Goal: Check status

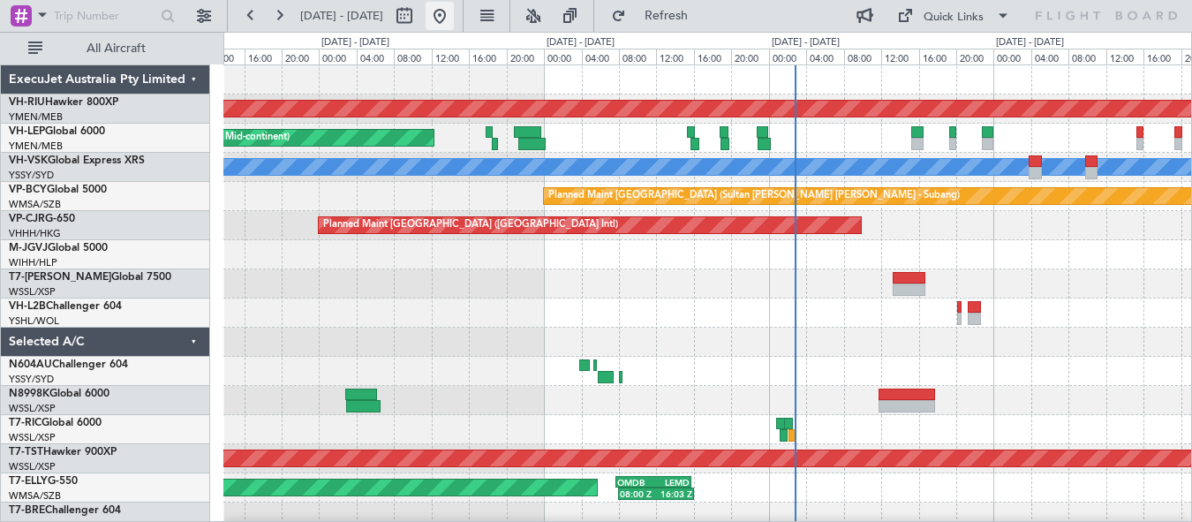
click at [454, 5] on button at bounding box center [440, 16] width 28 height 28
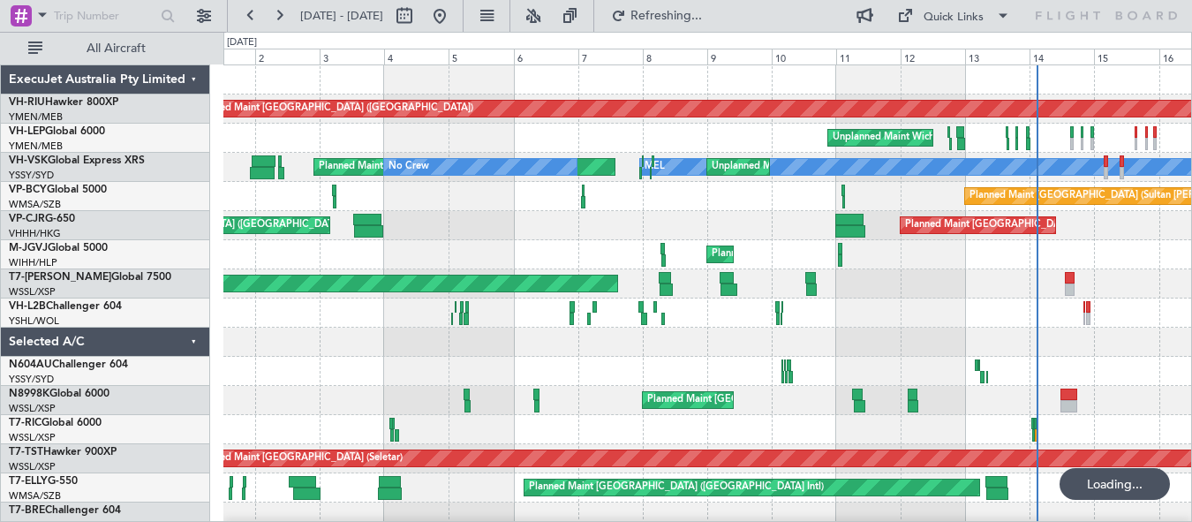
click at [719, 374] on div "Planned Maint [GEOGRAPHIC_DATA] ([GEOGRAPHIC_DATA]) Planned Maint [GEOGRAPHIC_D…" at bounding box center [707, 313] width 968 height 496
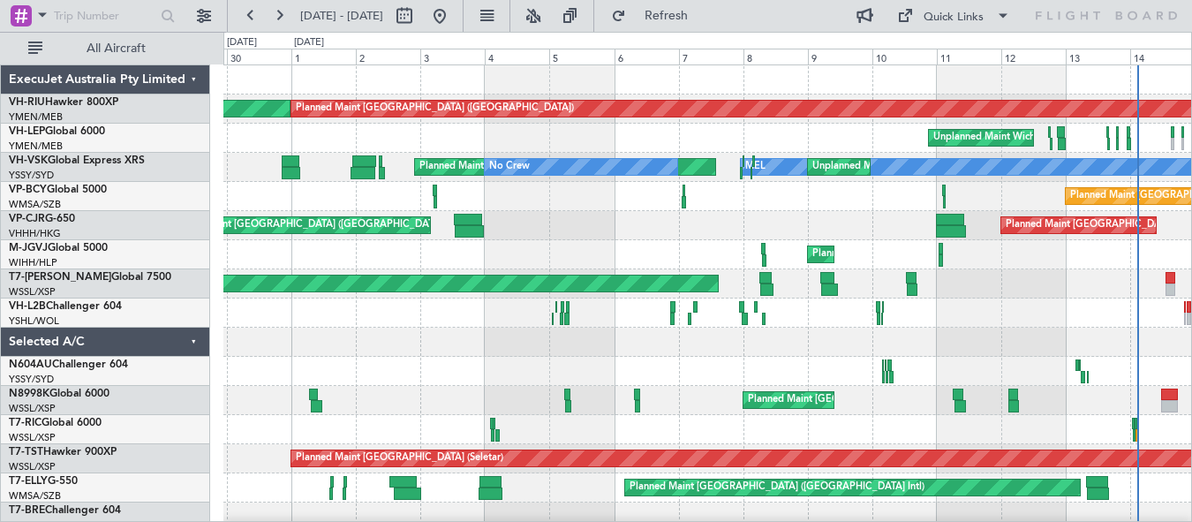
click at [708, 380] on div at bounding box center [707, 371] width 968 height 29
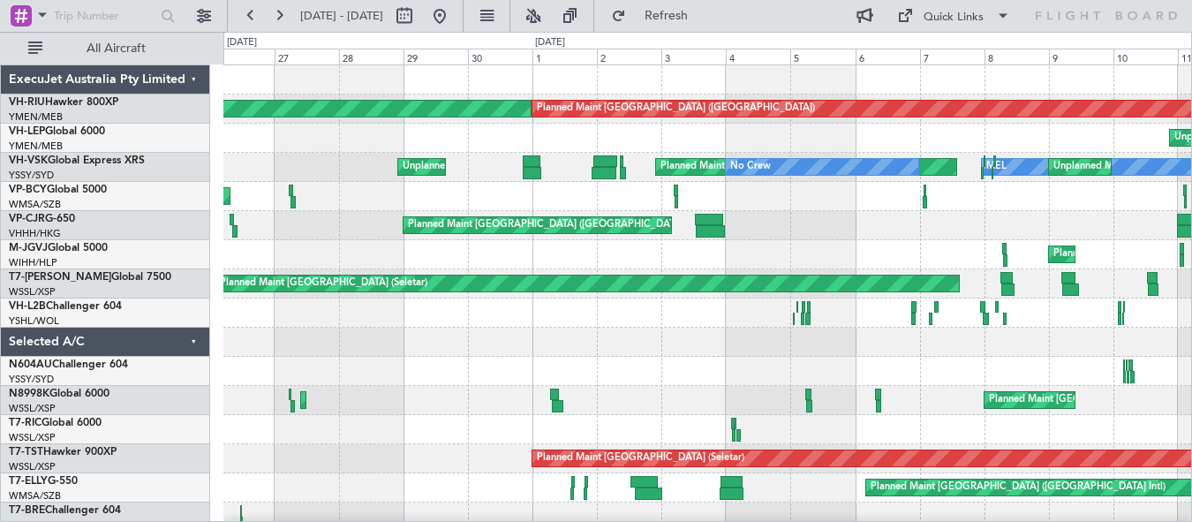
click at [695, 412] on div "Planned Maint [GEOGRAPHIC_DATA] ([GEOGRAPHIC_DATA]) Planned Maint [GEOGRAPHIC_D…" at bounding box center [707, 313] width 968 height 496
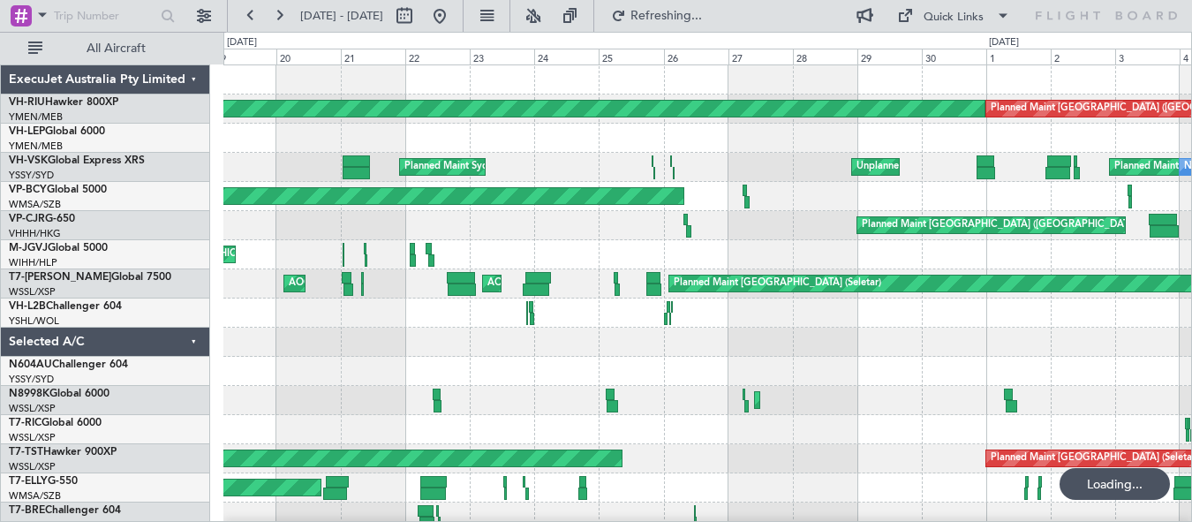
click at [596, 407] on div "Planned Maint [GEOGRAPHIC_DATA] ([GEOGRAPHIC_DATA] Intl)" at bounding box center [707, 400] width 968 height 29
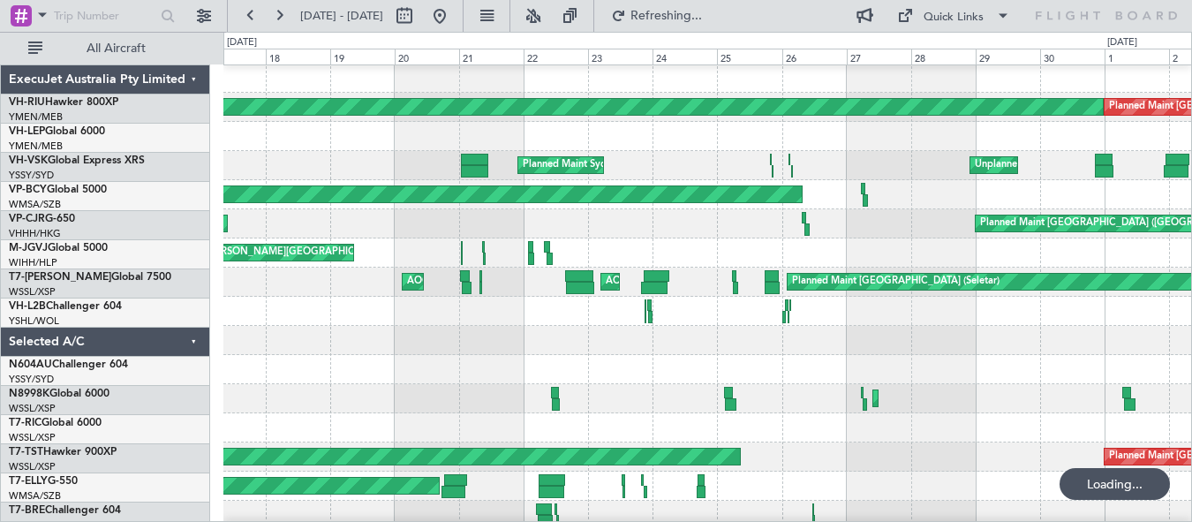
click at [545, 408] on div "Planned Maint [GEOGRAPHIC_DATA] ([GEOGRAPHIC_DATA] Intl)" at bounding box center [707, 398] width 968 height 29
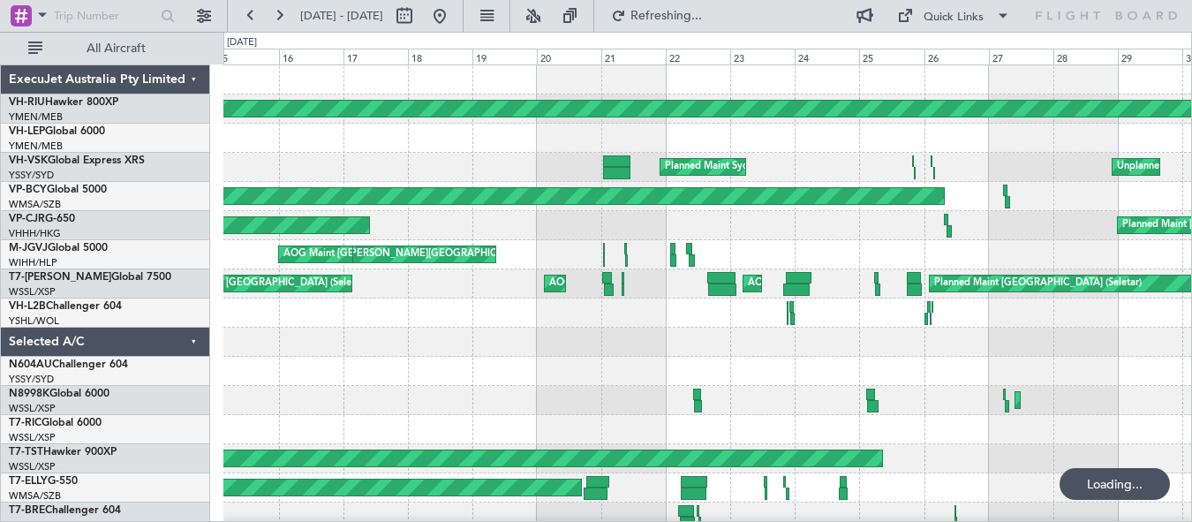
click at [567, 390] on div "Planned Maint [GEOGRAPHIC_DATA] ([GEOGRAPHIC_DATA]) Planned Maint [GEOGRAPHIC_D…" at bounding box center [707, 313] width 968 height 496
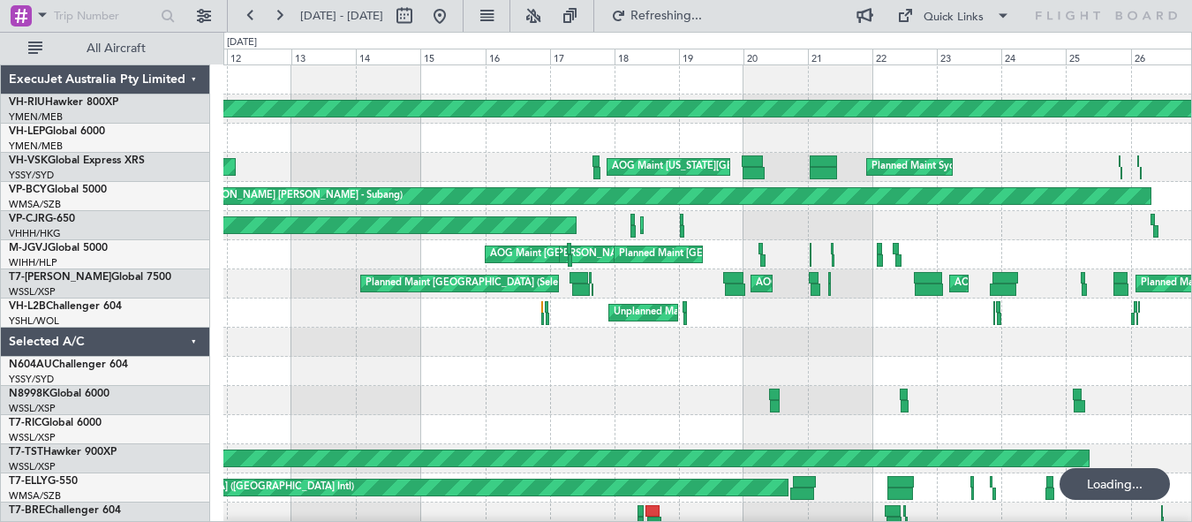
click at [575, 387] on div "Planned Maint [GEOGRAPHIC_DATA] ([GEOGRAPHIC_DATA]) Unplanned Maint Wichita (Wi…" at bounding box center [707, 313] width 968 height 496
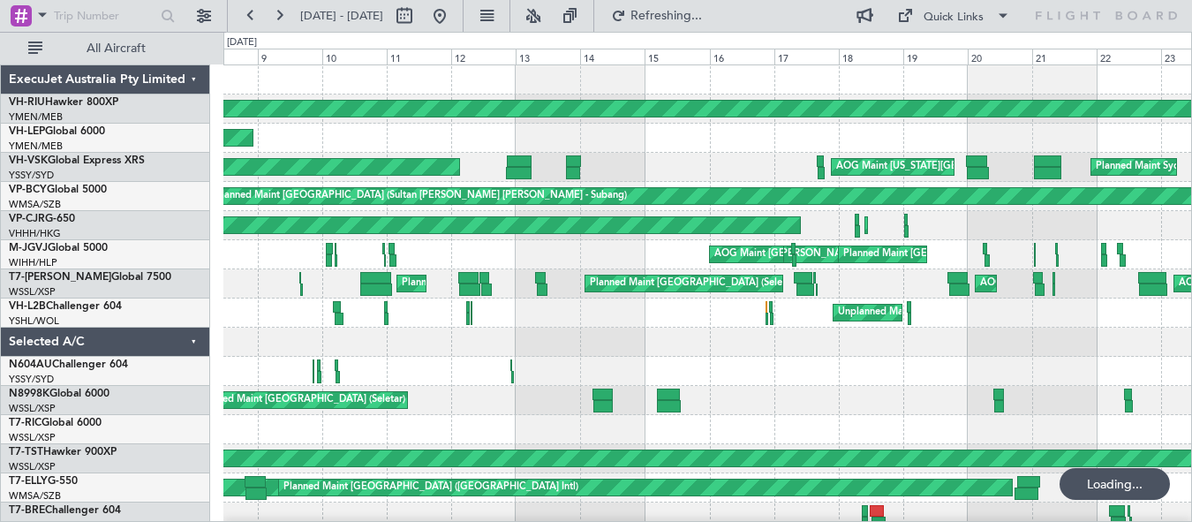
click at [461, 395] on div "Planned Maint [GEOGRAPHIC_DATA] (Seletar)" at bounding box center [707, 400] width 968 height 29
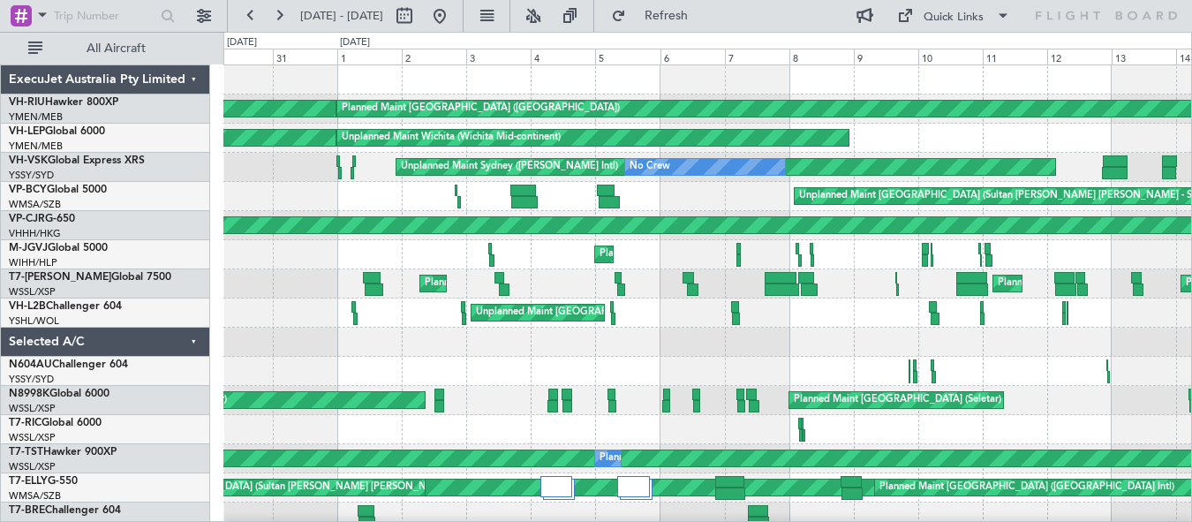
click at [647, 359] on div "Planned Maint [GEOGRAPHIC_DATA] ([GEOGRAPHIC_DATA]) Planned Maint [GEOGRAPHIC_D…" at bounding box center [707, 313] width 968 height 496
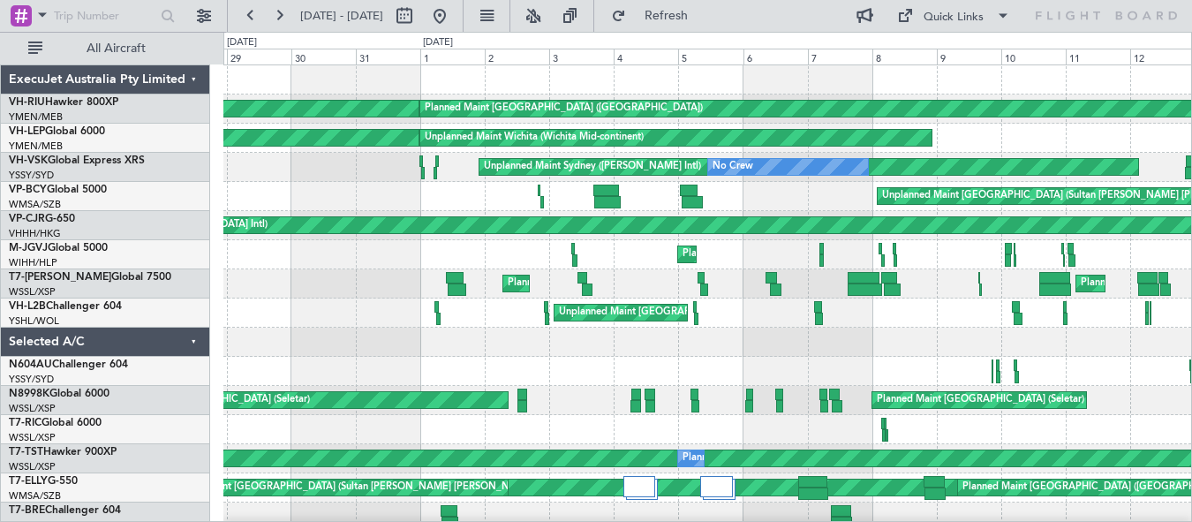
scroll to position [11, 0]
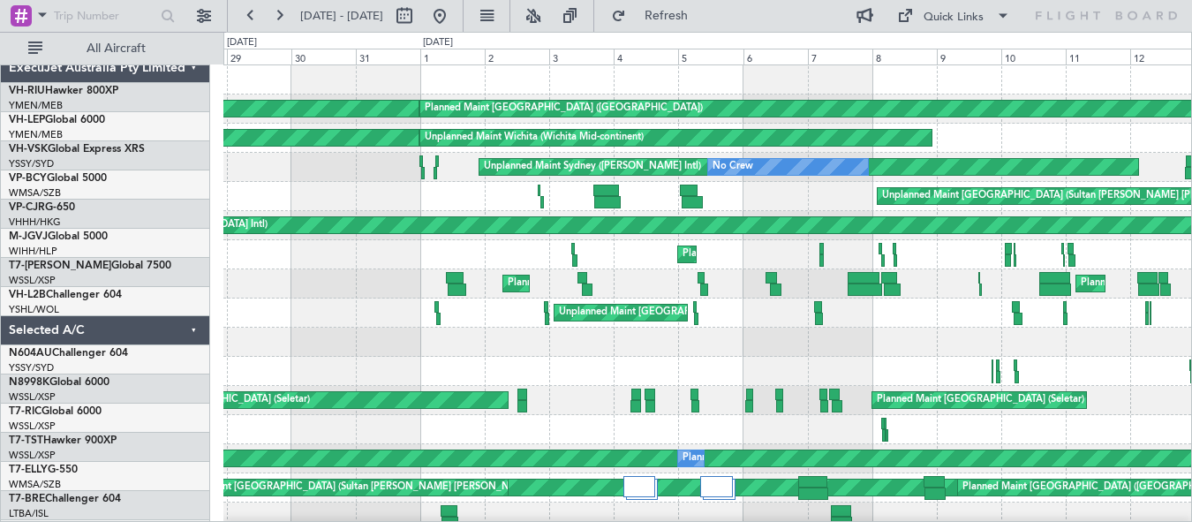
click at [668, 344] on div at bounding box center [707, 342] width 968 height 29
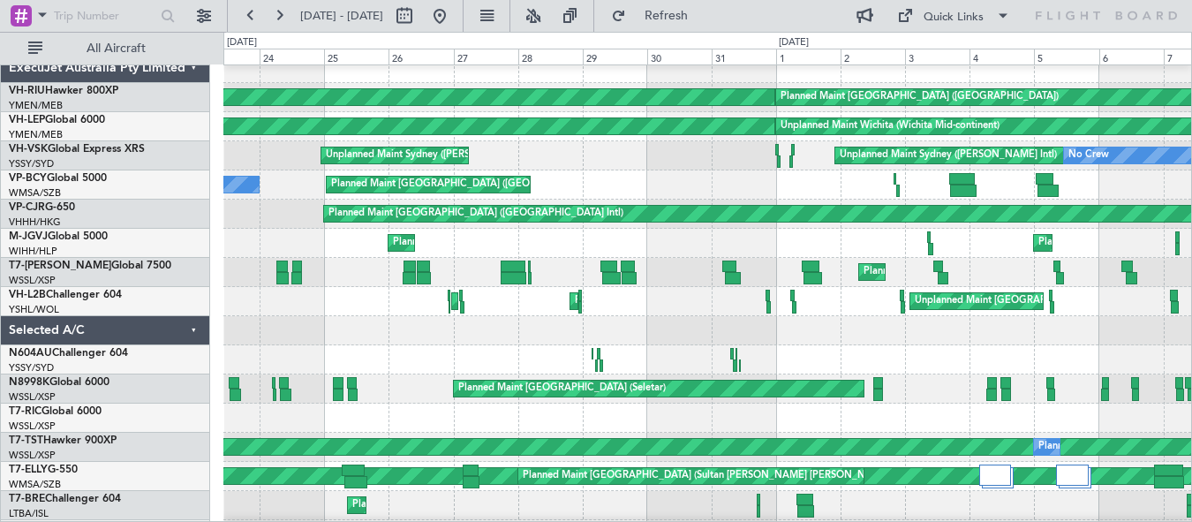
scroll to position [0, 0]
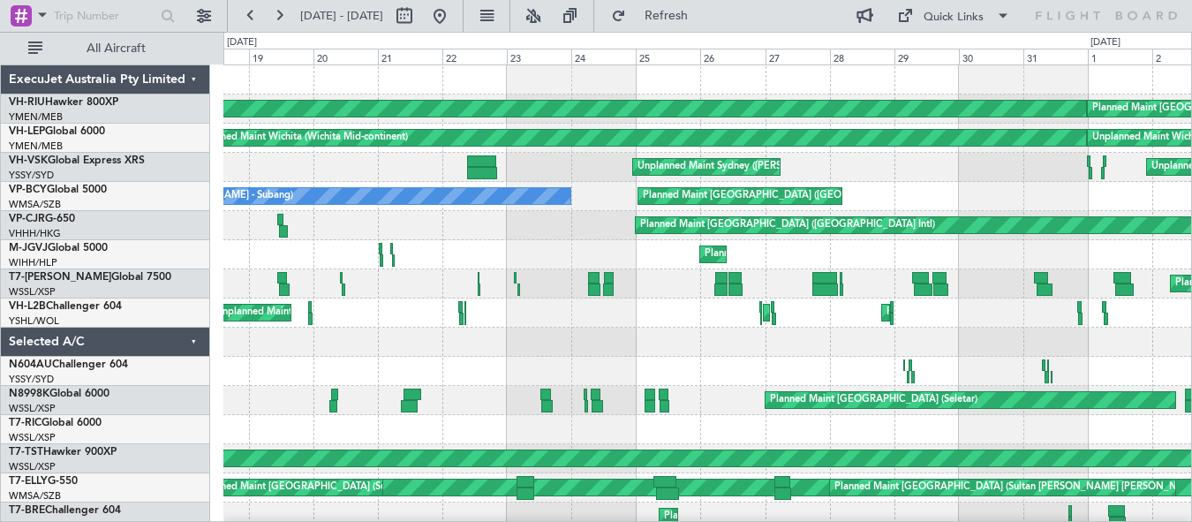
click at [748, 337] on div "Planned Maint [GEOGRAPHIC_DATA] ([GEOGRAPHIC_DATA]) Planned Maint [GEOGRAPHIC_D…" at bounding box center [707, 313] width 968 height 496
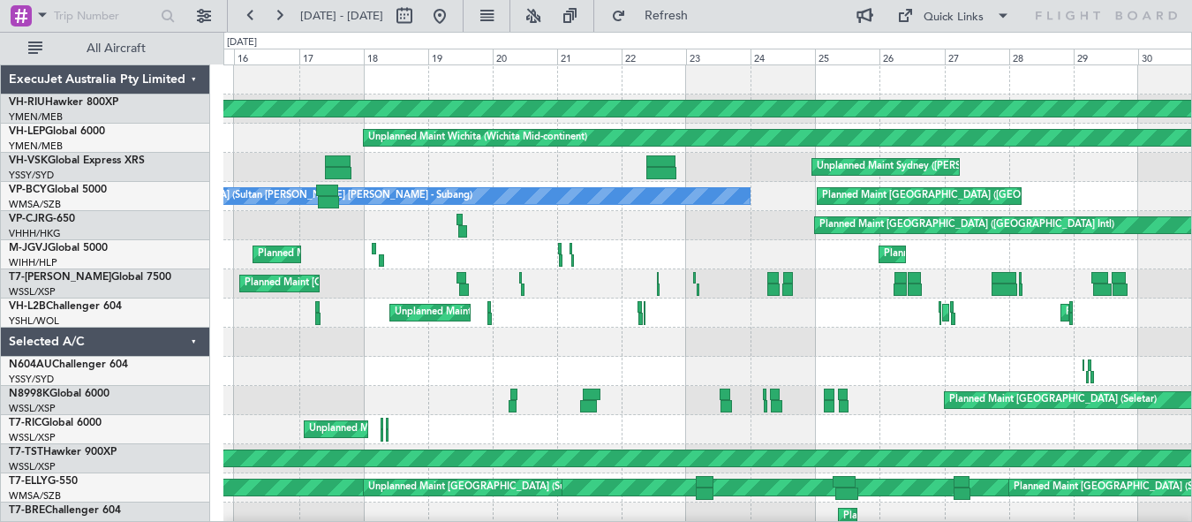
click at [717, 353] on div at bounding box center [707, 342] width 968 height 29
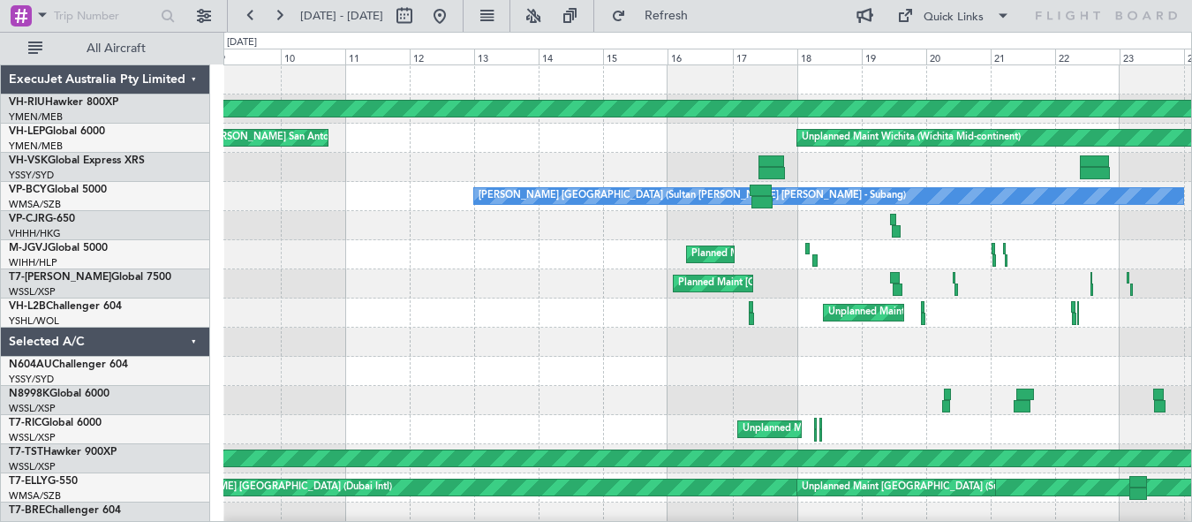
click at [644, 367] on div "Planned Maint [GEOGRAPHIC_DATA] ([GEOGRAPHIC_DATA]) Unplanned Maint Wichita (Wi…" at bounding box center [707, 313] width 968 height 496
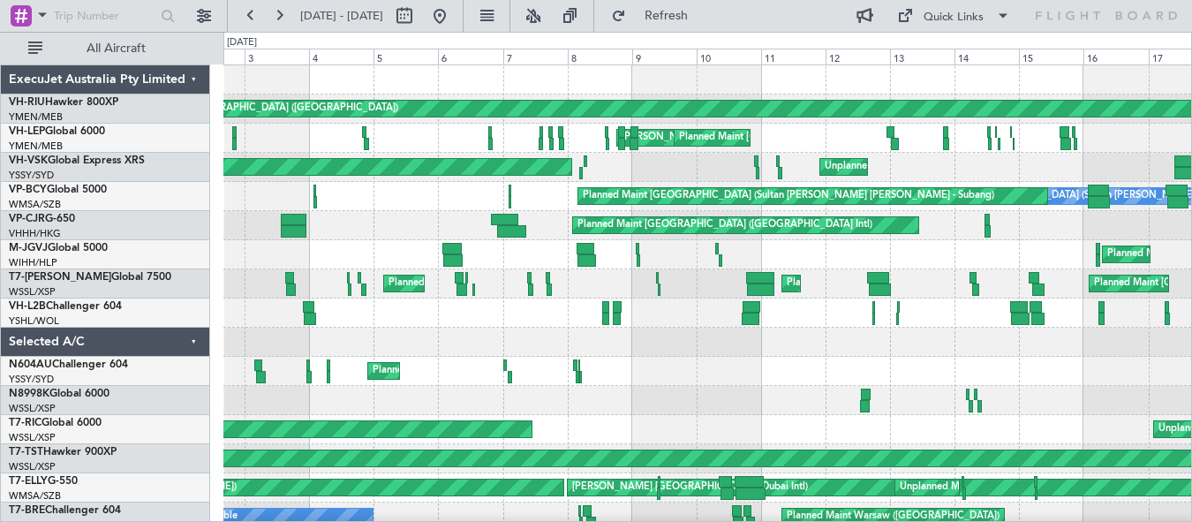
click at [660, 356] on div at bounding box center [707, 342] width 968 height 29
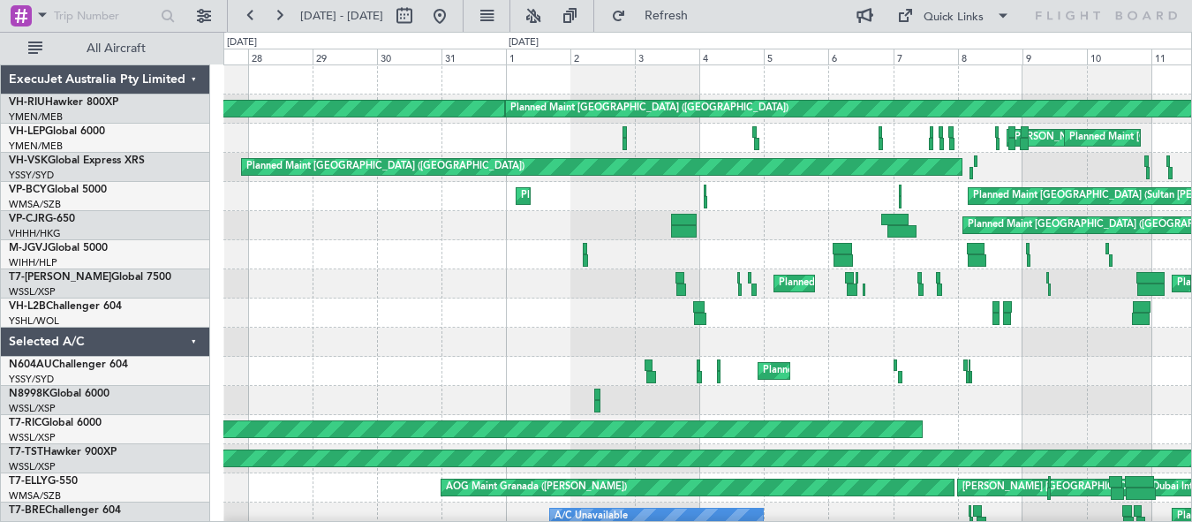
click at [624, 366] on div "Planned Maint [GEOGRAPHIC_DATA] ([GEOGRAPHIC_DATA]) Planned Maint [GEOGRAPHIC_D…" at bounding box center [707, 313] width 968 height 496
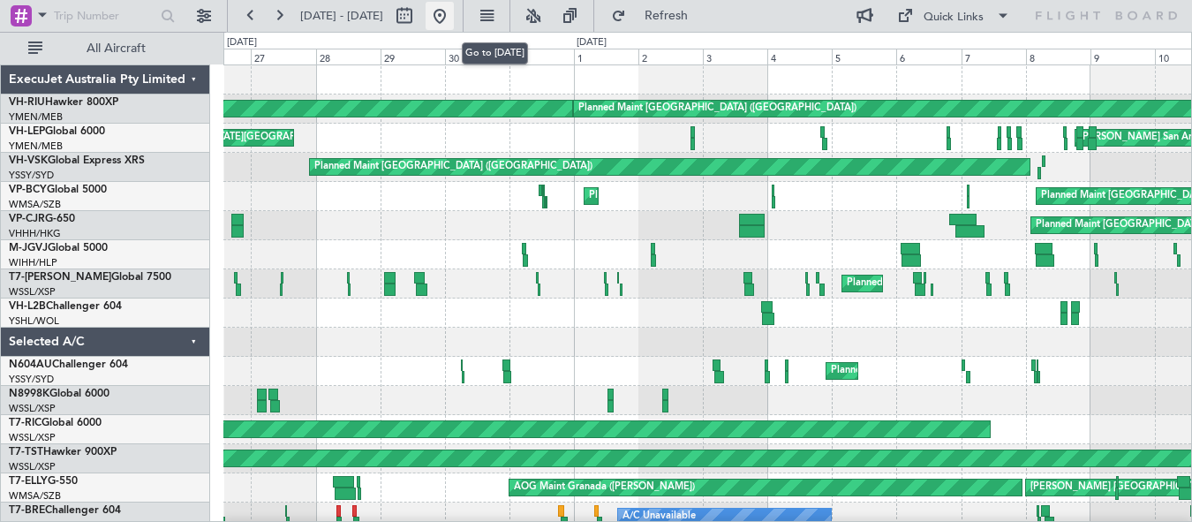
click at [454, 19] on button at bounding box center [440, 16] width 28 height 28
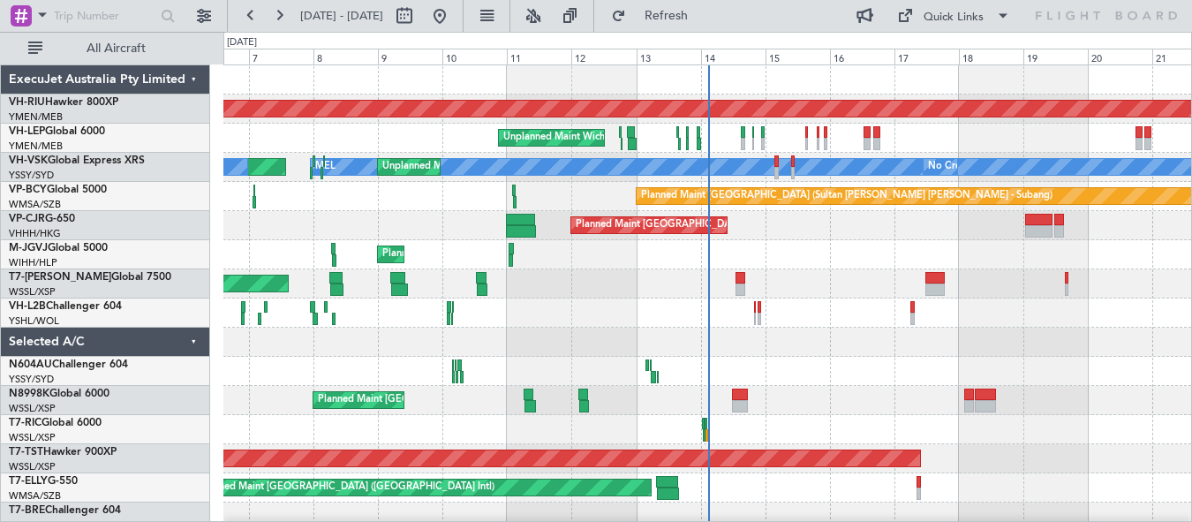
click at [766, 344] on div at bounding box center [707, 342] width 968 height 29
